Goal: Find specific page/section: Find specific page/section

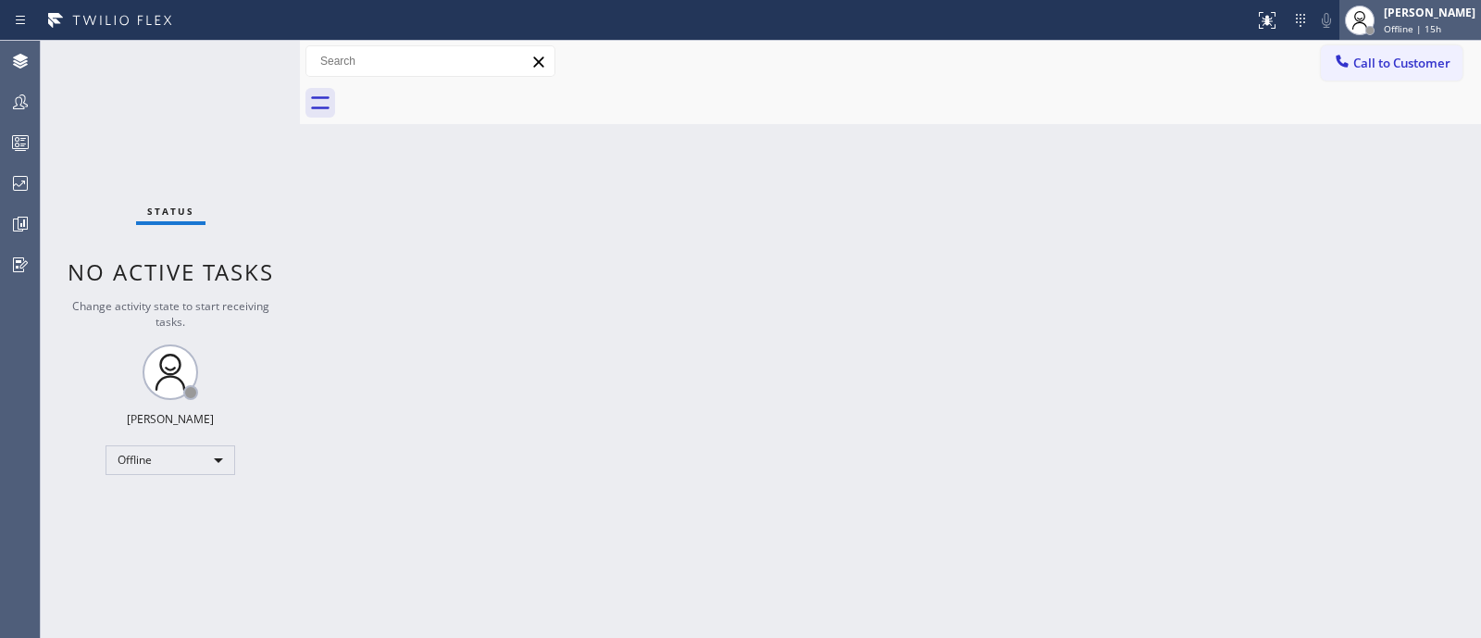
click at [1348, 20] on icon at bounding box center [1359, 20] width 22 height 22
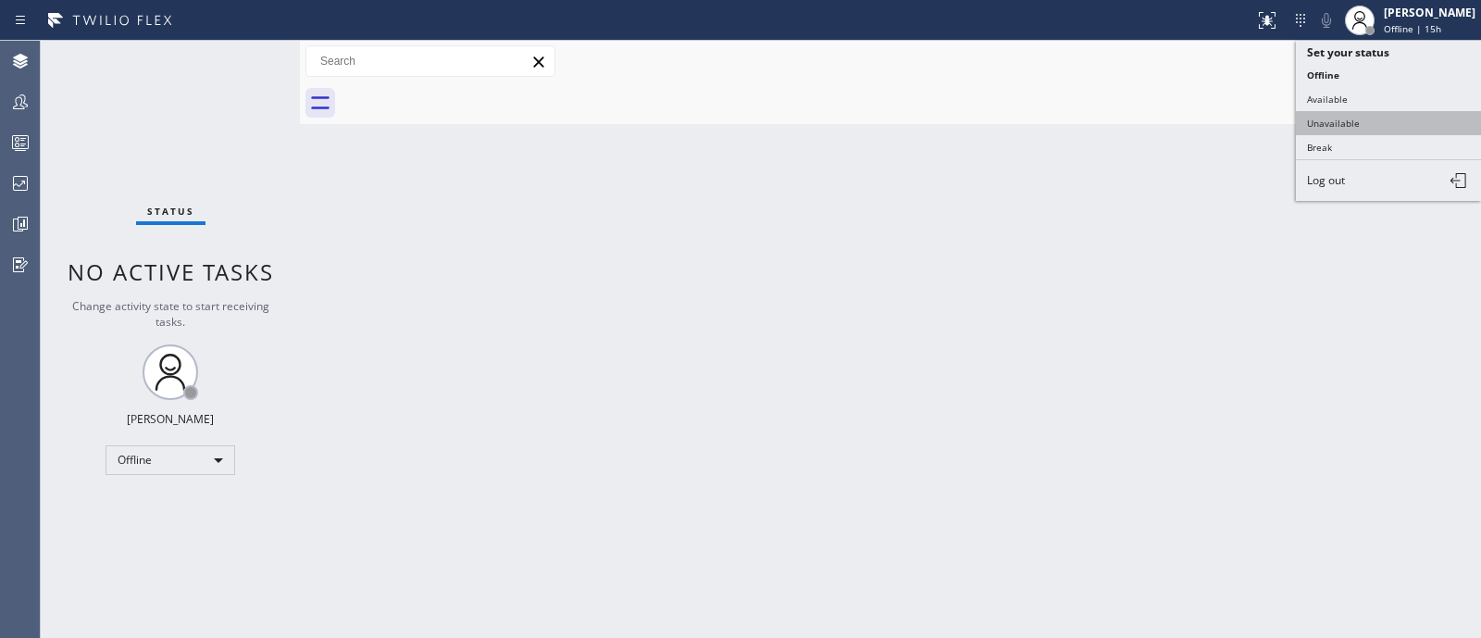
click at [1342, 116] on button "Unavailable" at bounding box center [1388, 123] width 185 height 24
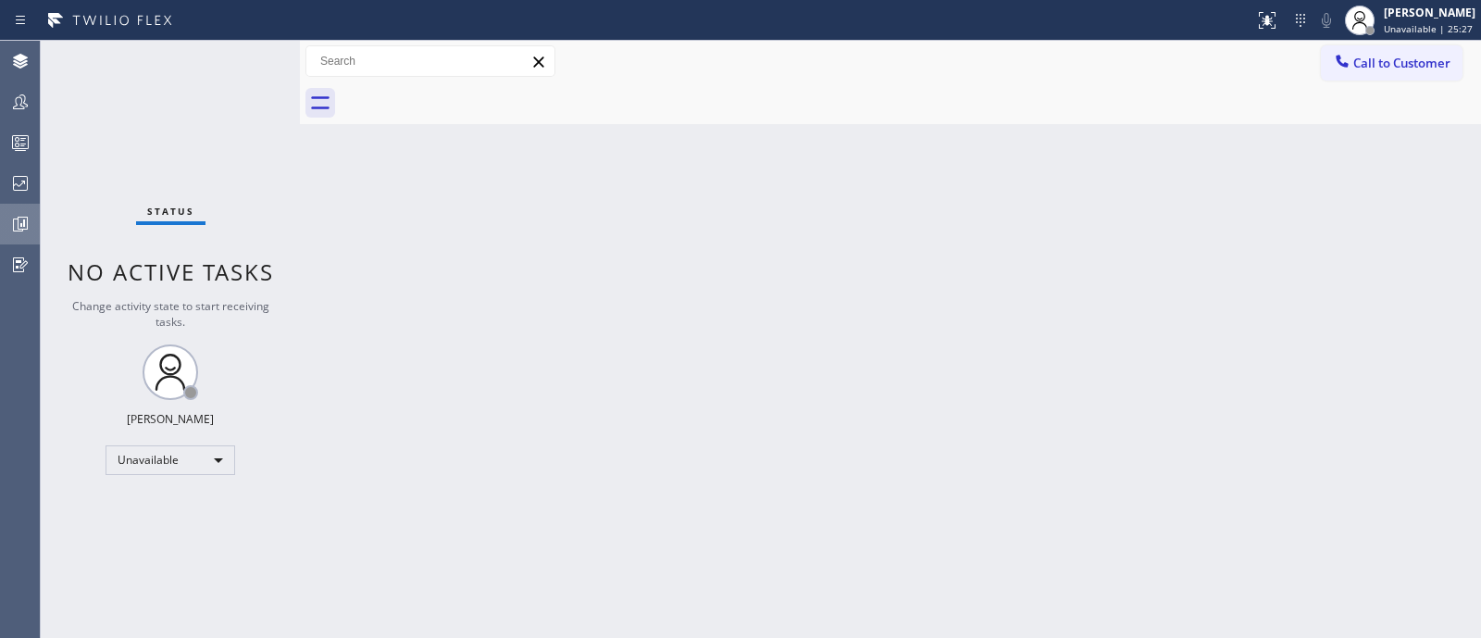
click at [0, 205] on div at bounding box center [20, 223] width 41 height 37
click at [23, 192] on icon at bounding box center [20, 183] width 22 height 22
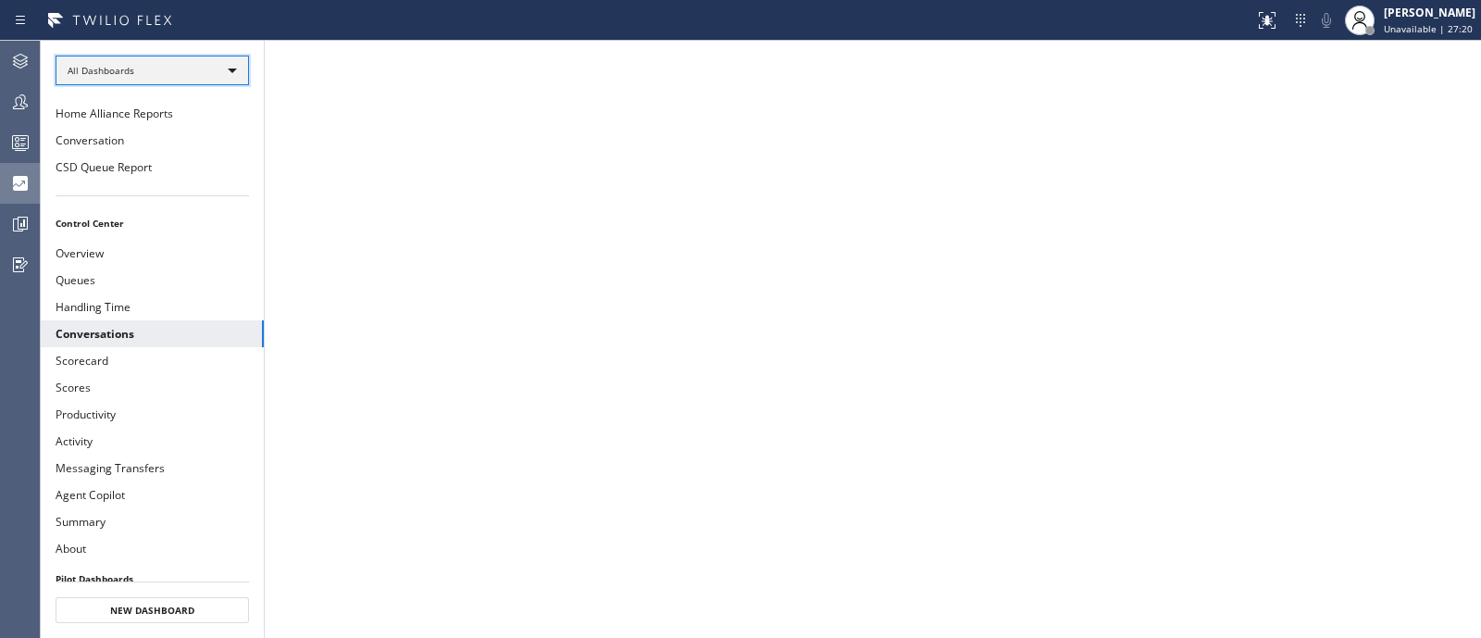
click at [200, 62] on div "All Dashboards" at bounding box center [152, 71] width 193 height 30
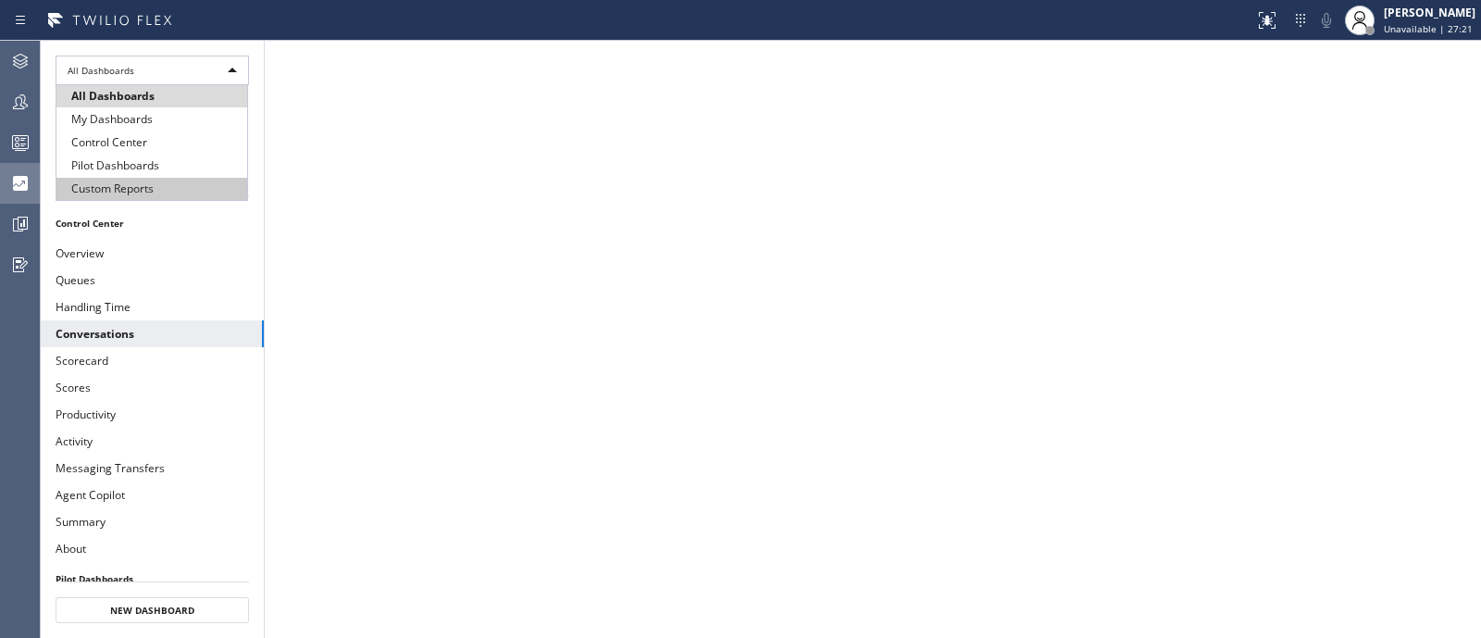
click at [181, 184] on li "Custom Reports" at bounding box center [151, 189] width 191 height 22
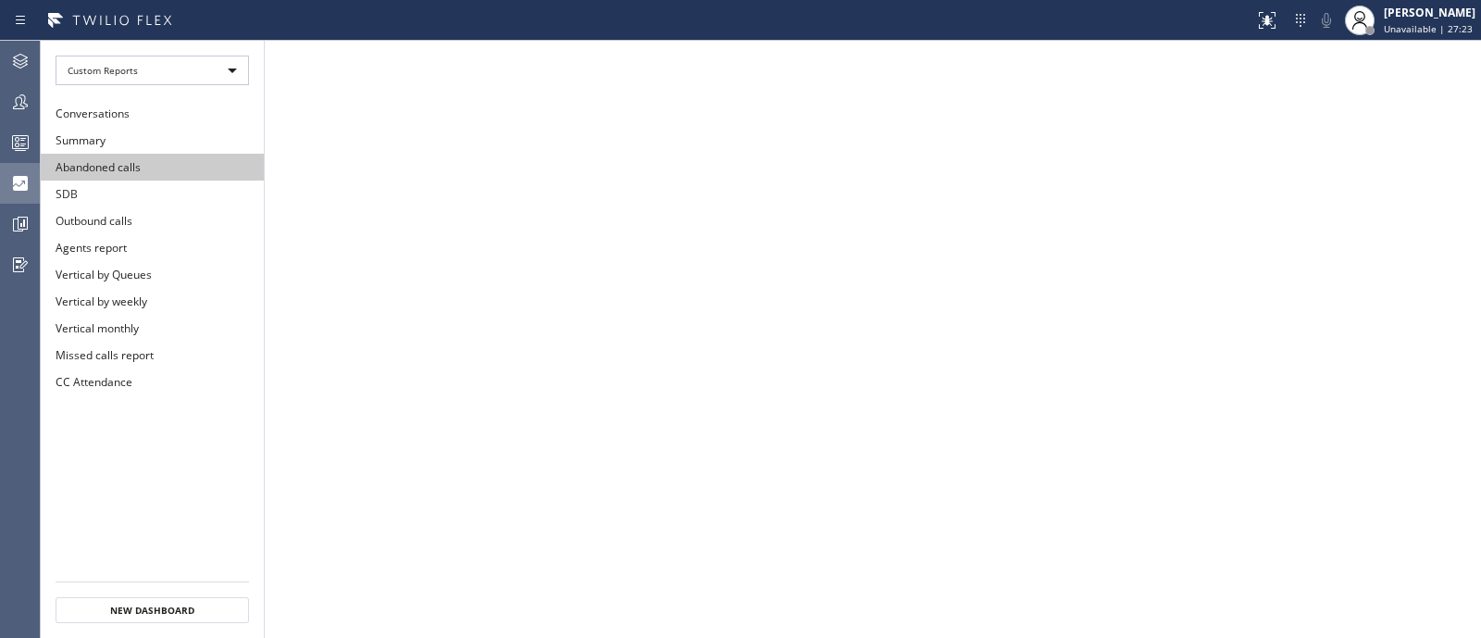
click at [148, 155] on button "Abandoned calls" at bounding box center [152, 167] width 223 height 27
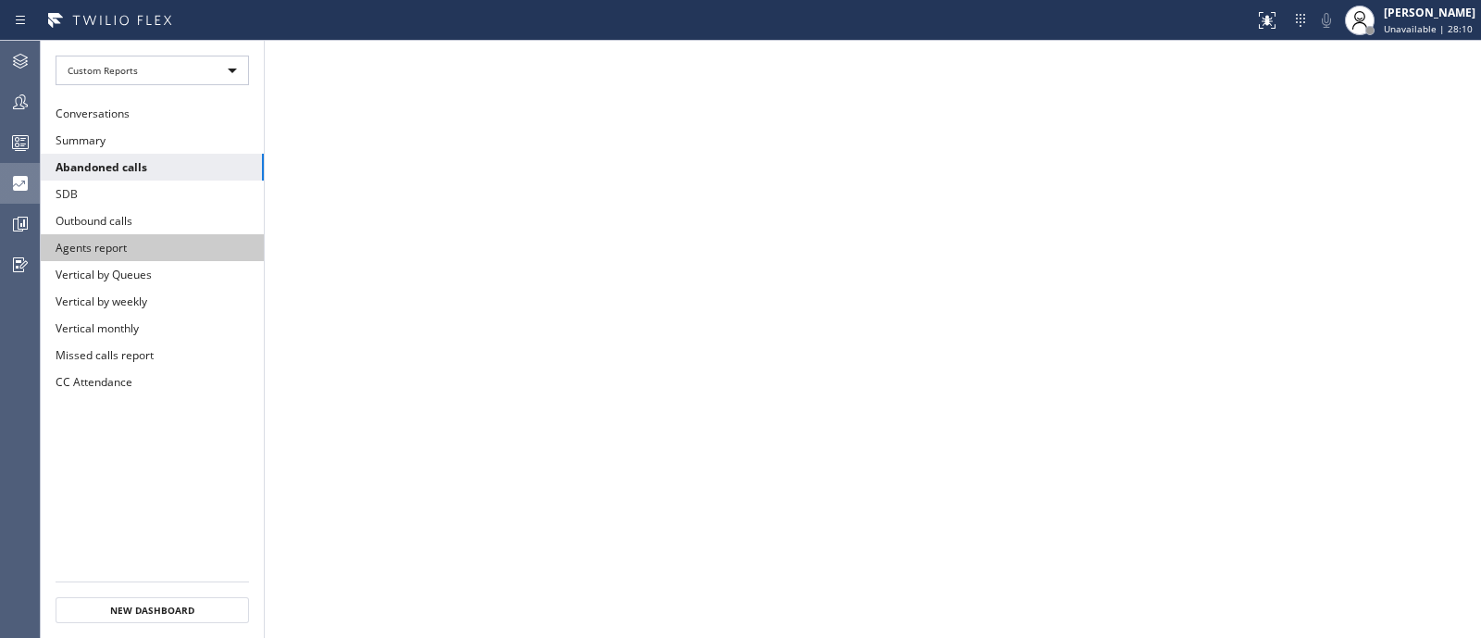
click at [147, 237] on button "Agents report" at bounding box center [152, 247] width 223 height 27
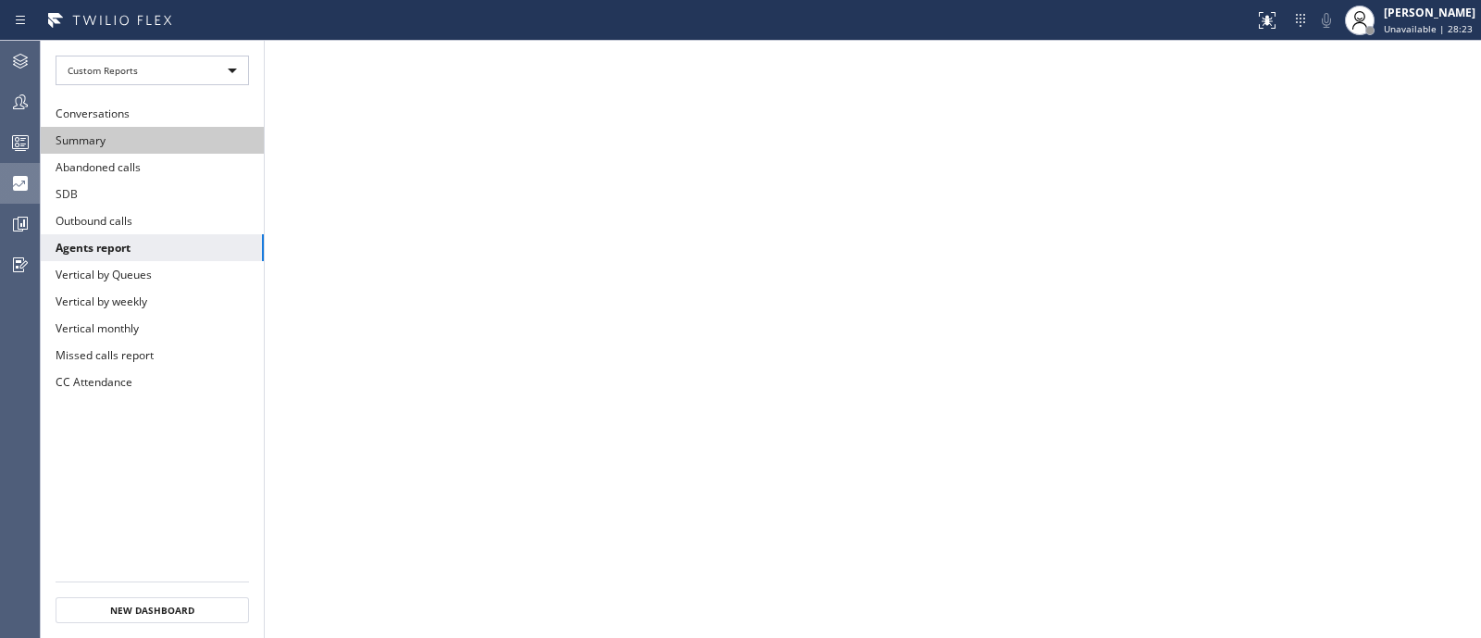
click at [96, 145] on button "Summary" at bounding box center [152, 140] width 223 height 27
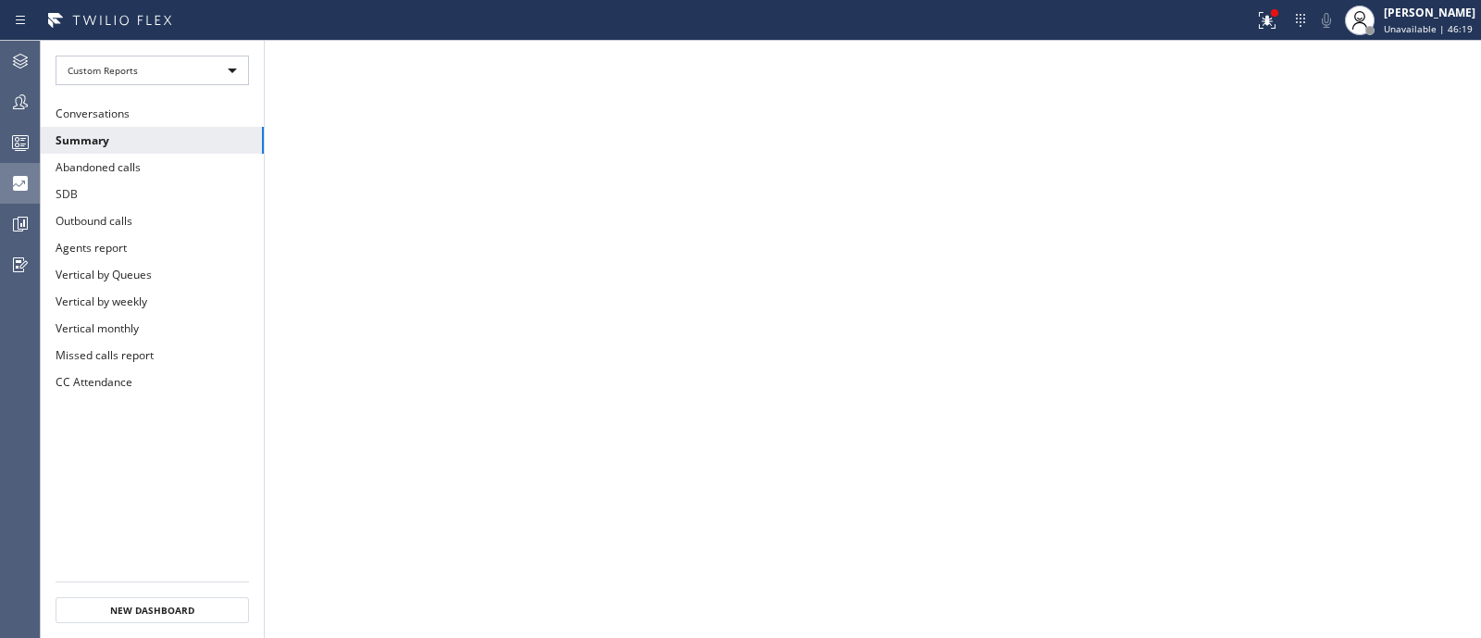
click at [60, 453] on ul "Conversations Summary Abandoned calls SDB Outbound calls Agents report Vertical…" at bounding box center [152, 340] width 223 height 481
click at [1254, 7] on button at bounding box center [1258, 20] width 41 height 41
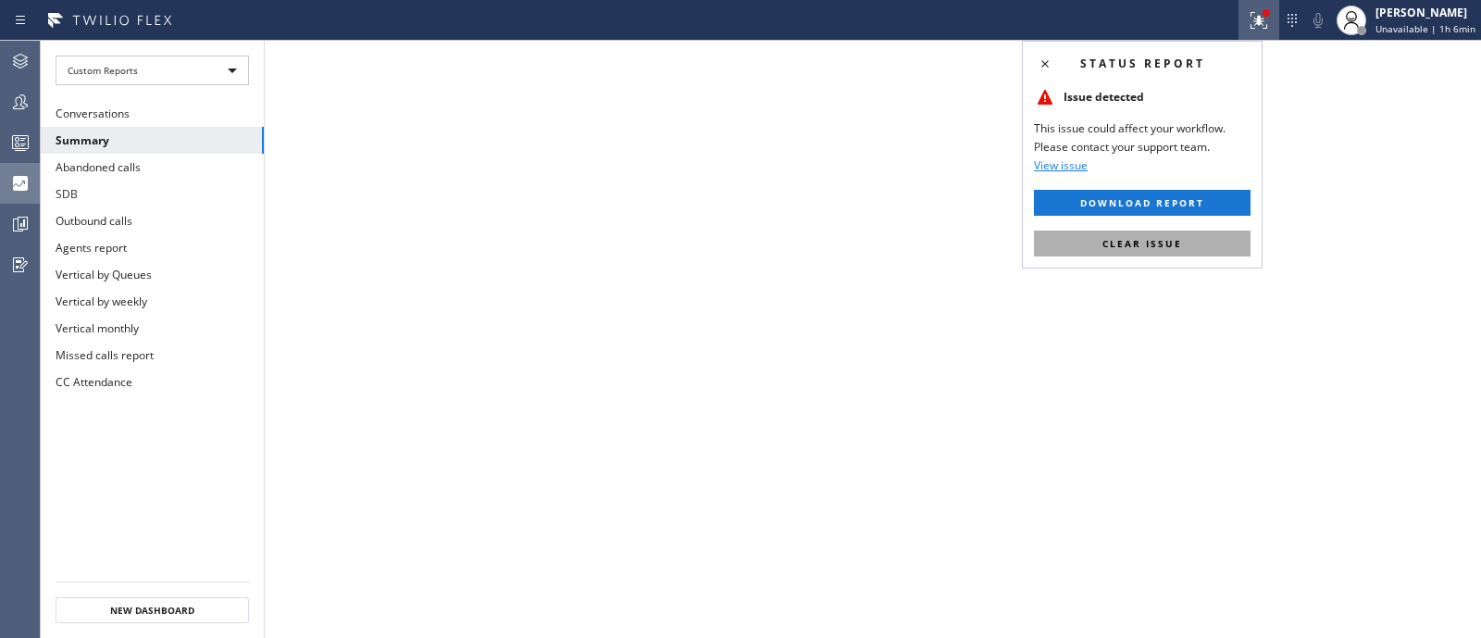
click at [1154, 240] on span "Clear issue" at bounding box center [1142, 243] width 80 height 13
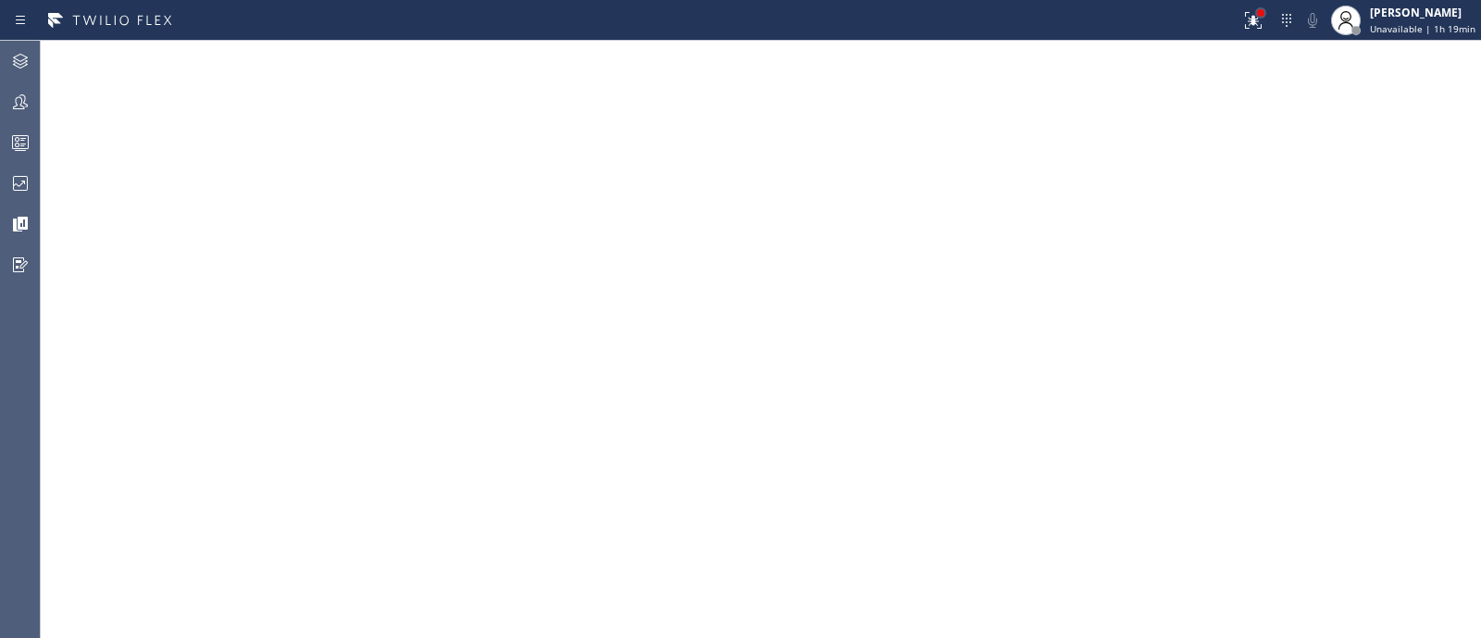
click at [1255, 10] on div at bounding box center [1260, 12] width 11 height 11
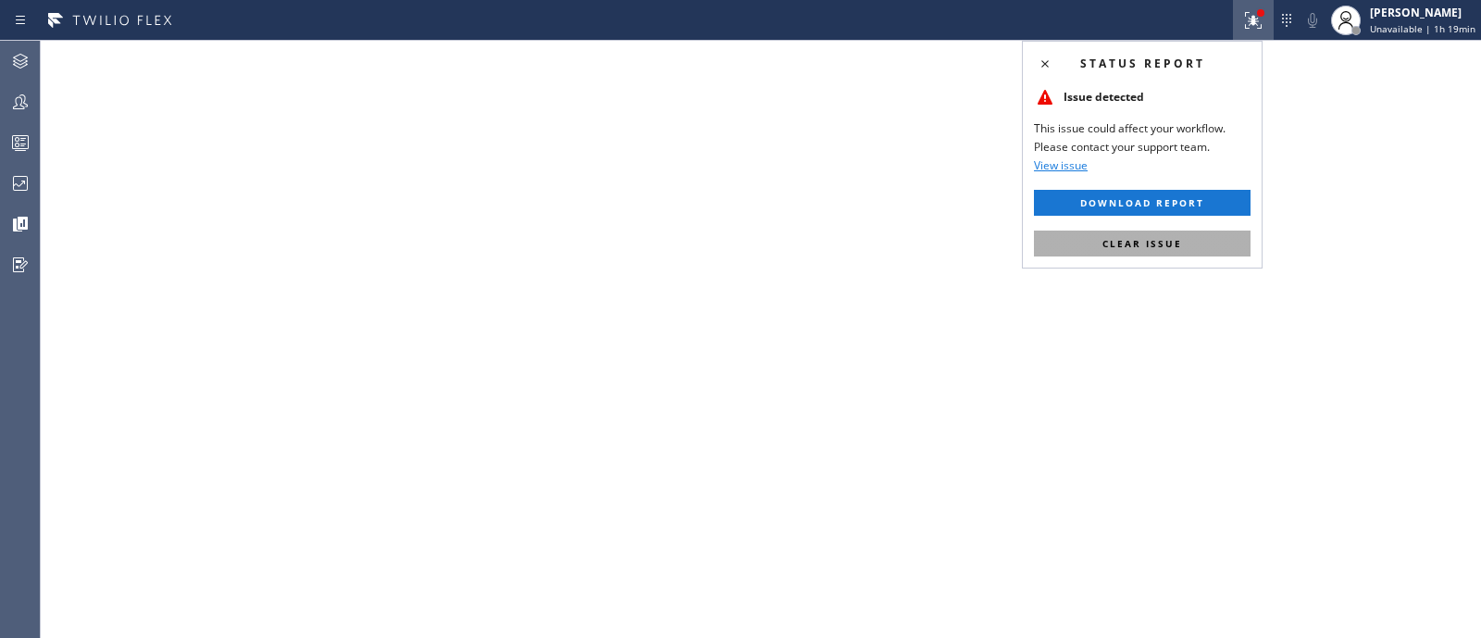
click at [1181, 250] on button "Clear issue" at bounding box center [1142, 243] width 217 height 26
